Goal: Task Accomplishment & Management: Complete application form

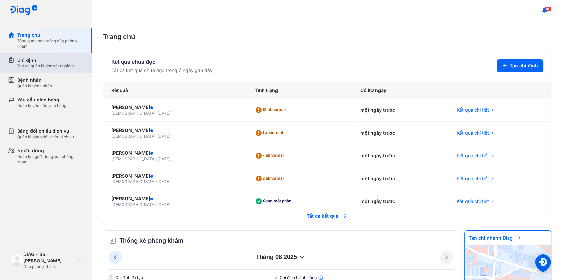
drag, startPoint x: 30, startPoint y: 54, endPoint x: 43, endPoint y: 52, distance: 13.1
click at [30, 54] on div "Chỉ định Tạo và quản lý đơn xét nghiệm" at bounding box center [50, 63] width 85 height 20
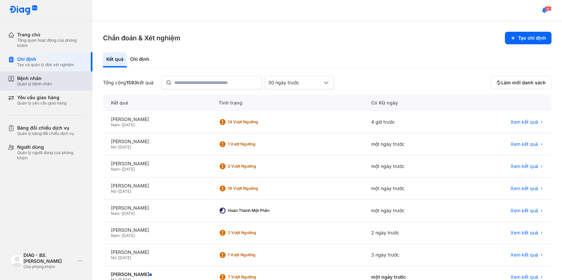
click at [67, 81] on div "Bệnh nhân Quản lý bệnh nhân" at bounding box center [50, 80] width 67 height 11
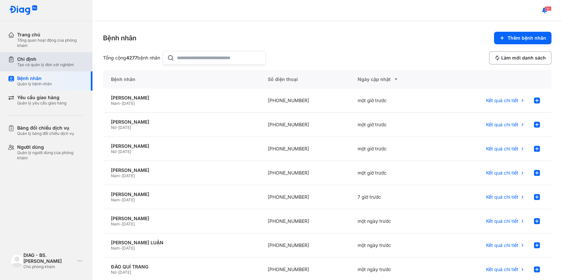
click at [73, 60] on div "Chỉ định" at bounding box center [45, 59] width 57 height 6
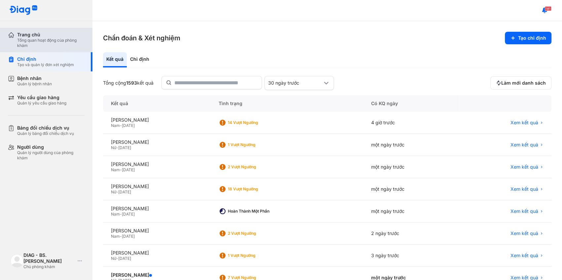
click at [74, 49] on div "Trang chủ Tổng quan hoạt động của phòng khám" at bounding box center [50, 40] width 85 height 24
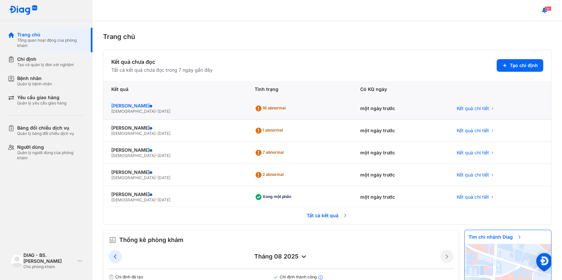
click at [151, 106] on div "[PERSON_NAME]" at bounding box center [174, 106] width 127 height 6
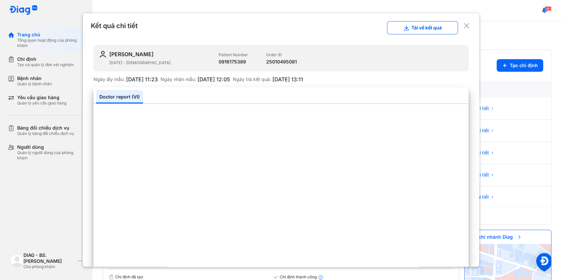
click at [464, 25] on use at bounding box center [466, 25] width 5 height 5
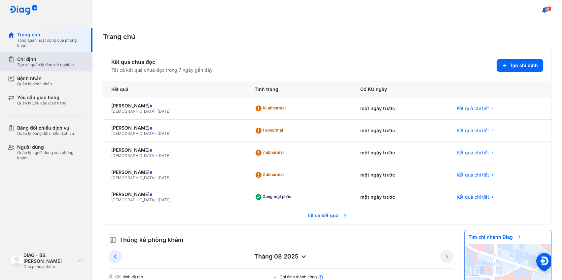
click at [47, 63] on div "Tạo và quản lý đơn xét nghiệm" at bounding box center [45, 64] width 57 height 5
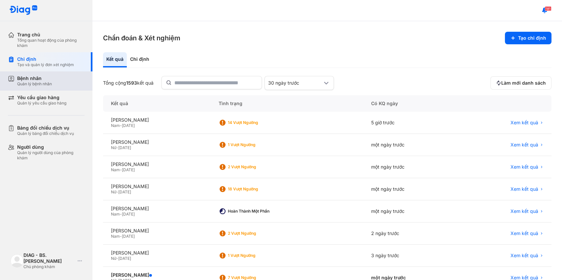
click at [67, 87] on div "Bệnh nhân Quản lý bệnh nhân" at bounding box center [50, 80] width 85 height 19
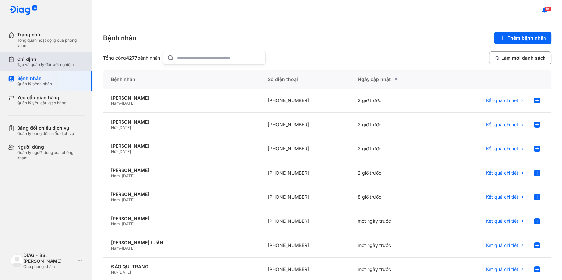
click at [72, 63] on div "Tạo và quản lý đơn xét nghiệm" at bounding box center [45, 64] width 57 height 5
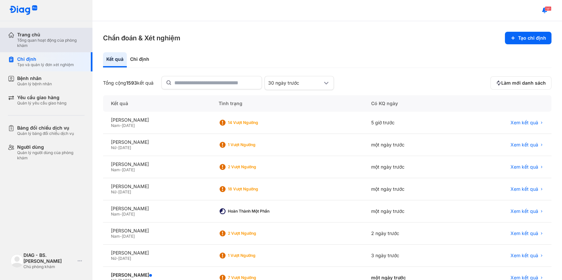
click at [79, 44] on div "Tổng quan hoạt động của phòng khám" at bounding box center [50, 43] width 67 height 11
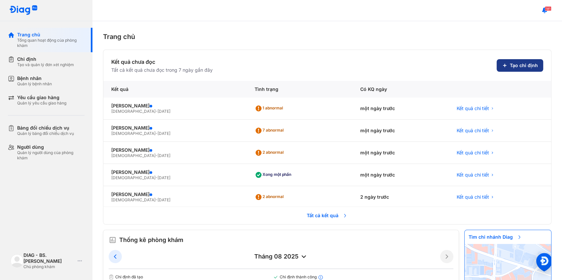
click at [517, 63] on span "Tạo chỉ định" at bounding box center [524, 65] width 28 height 6
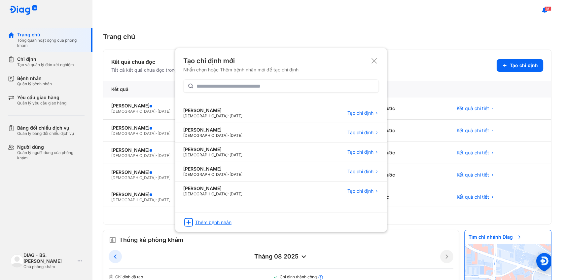
click at [218, 220] on div "Thêm bệnh nhân" at bounding box center [213, 222] width 36 height 6
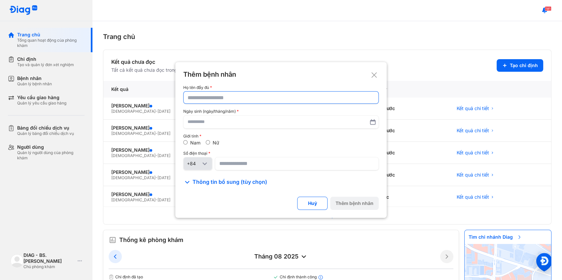
click at [249, 96] on input "text" at bounding box center [280, 97] width 187 height 12
click at [253, 100] on input "text" at bounding box center [281, 97] width 186 height 12
paste input "**********"
type input "**********"
drag, startPoint x: 232, startPoint y: 126, endPoint x: 239, endPoint y: 127, distance: 7.3
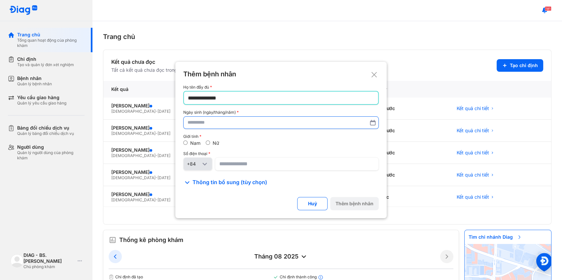
click at [234, 126] on input "text" at bounding box center [280, 123] width 187 height 12
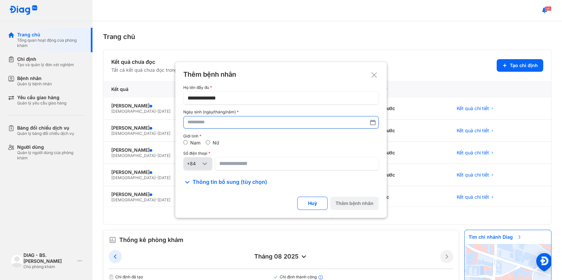
click at [247, 122] on input "text" at bounding box center [280, 122] width 187 height 12
paste input "**********"
type input "**********"
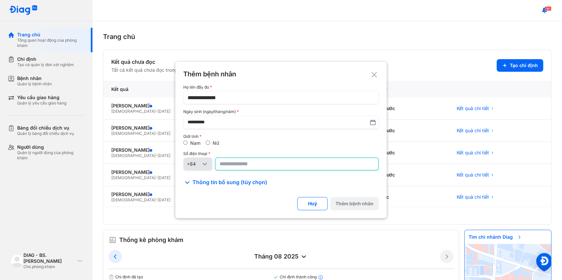
click at [282, 167] on input at bounding box center [297, 164] width 154 height 12
click at [273, 167] on input at bounding box center [297, 164] width 154 height 12
paste input "**********"
type input "**********"
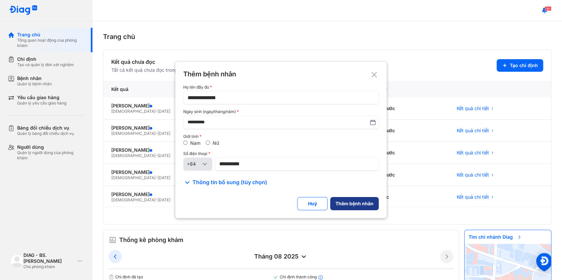
click at [357, 205] on div "Thêm bệnh nhân" at bounding box center [354, 203] width 38 height 6
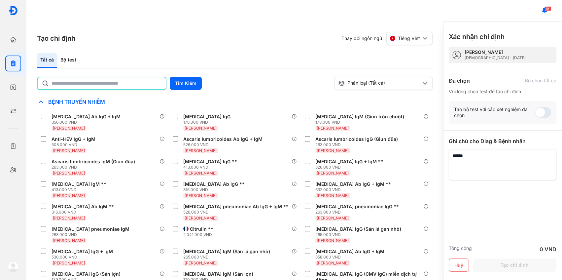
click at [111, 85] on input "text" at bounding box center [106, 83] width 110 height 12
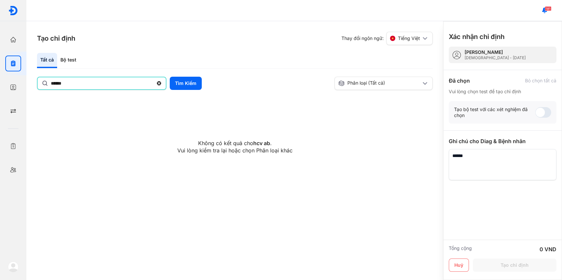
type input "******"
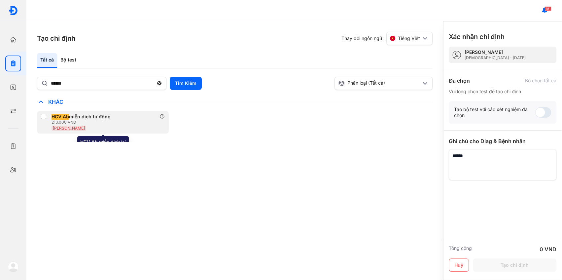
click at [95, 125] on div "Huyết Thanh" at bounding box center [82, 128] width 62 height 6
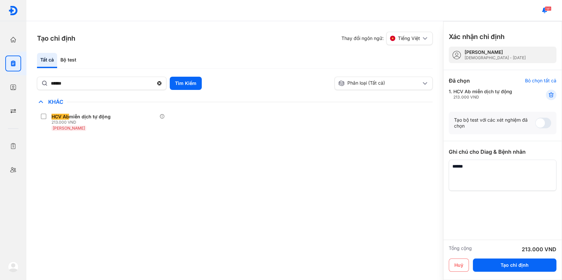
click at [516, 178] on textarea at bounding box center [503, 174] width 108 height 31
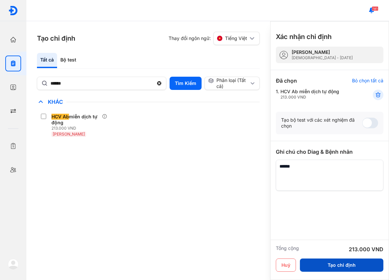
click at [336, 263] on button "Tạo chỉ định" at bounding box center [342, 264] width 84 height 13
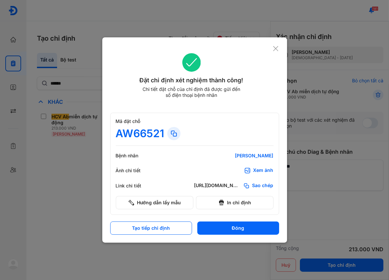
click at [170, 135] on icon at bounding box center [174, 133] width 8 height 8
click at [217, 226] on button "Đóng" at bounding box center [238, 227] width 82 height 13
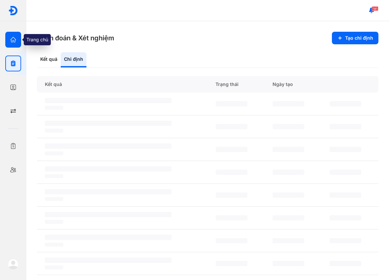
click at [12, 39] on icon "button" at bounding box center [13, 39] width 7 height 7
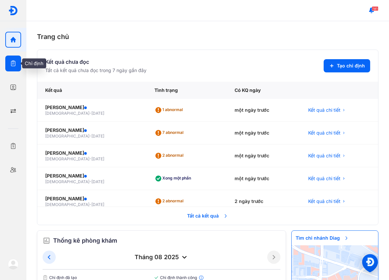
click at [10, 65] on icon "button" at bounding box center [13, 63] width 7 height 7
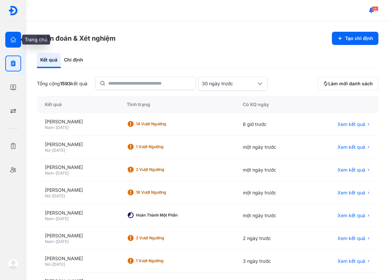
click at [12, 47] on div at bounding box center [13, 40] width 16 height 16
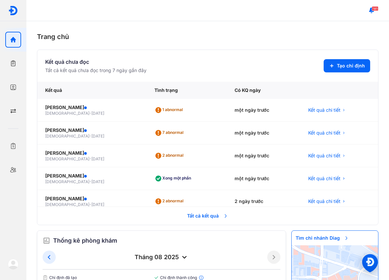
drag, startPoint x: 7, startPoint y: 259, endPoint x: 25, endPoint y: 257, distance: 18.2
click at [6, 259] on div "DIAG - BS. Nguyễn Hoàng Linh Chủ phòng khám Trang cá nhân Đổi ngôn ngữ English …" at bounding box center [13, 268] width 26 height 21
click at [10, 266] on img at bounding box center [13, 263] width 11 height 11
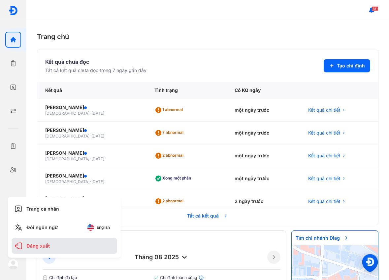
click at [34, 241] on div "Đăng xuất" at bounding box center [64, 246] width 105 height 16
